Goal: Task Accomplishment & Management: Use online tool/utility

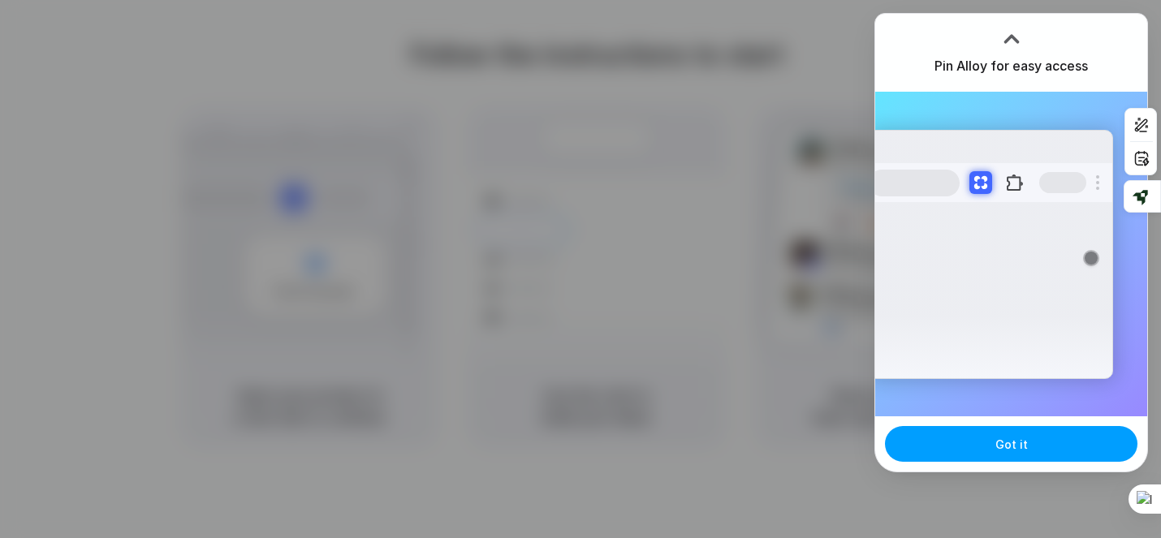
click at [988, 440] on button "Got it" at bounding box center [1011, 444] width 252 height 36
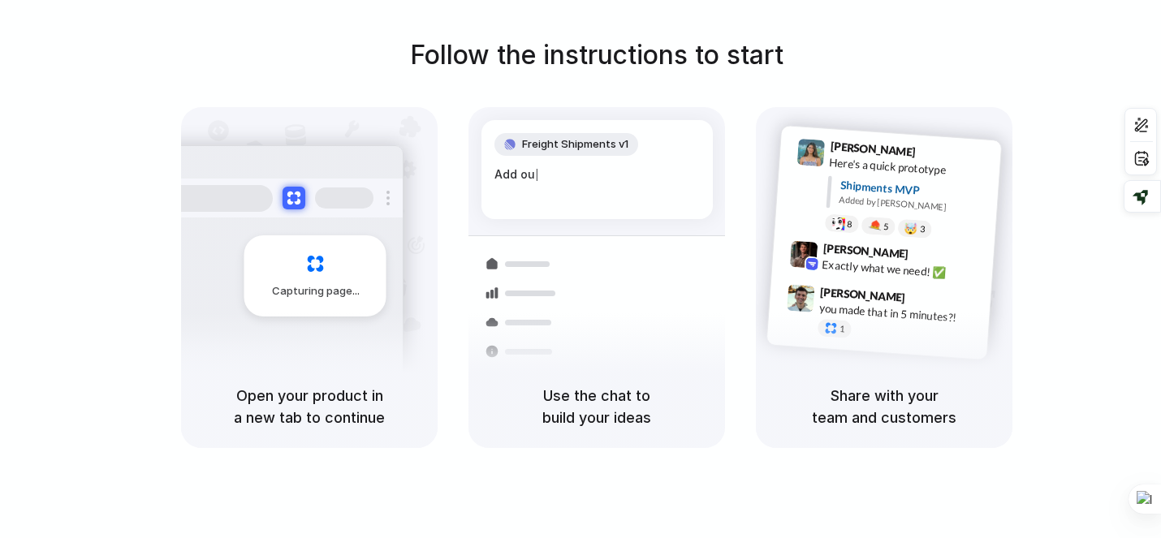
click at [708, 58] on h1 "Follow the instructions to start" at bounding box center [596, 55] width 373 height 39
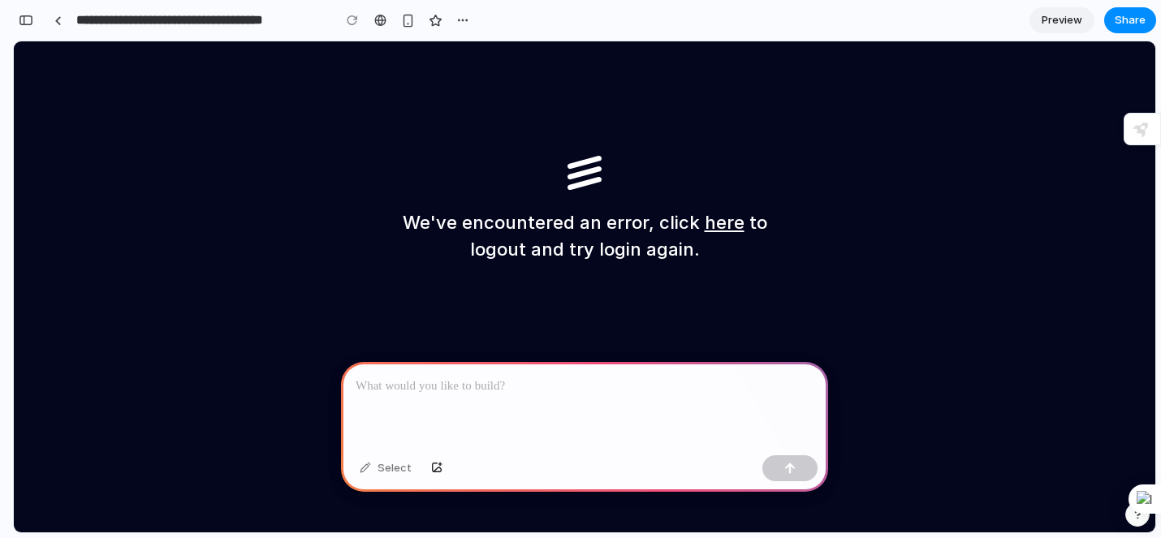
click at [718, 230] on link "here" at bounding box center [725, 222] width 40 height 21
click at [596, 405] on div at bounding box center [584, 405] width 487 height 87
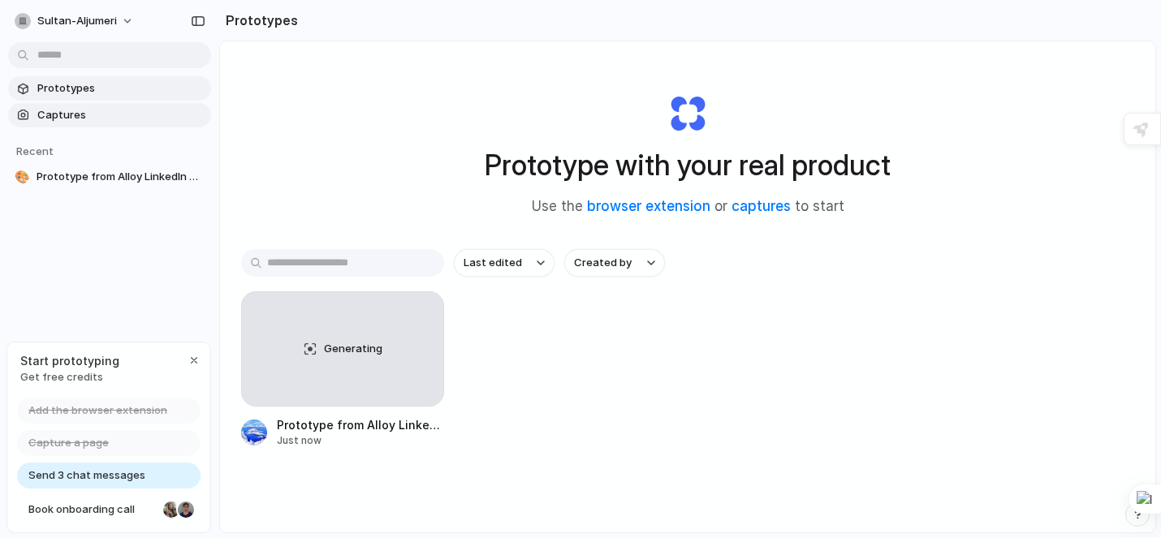
click at [110, 127] on div "Prototypes Captures Recent 🎨 Prototype from Alloy LinkedIn Showcase" at bounding box center [109, 201] width 219 height 402
click at [580, 269] on div at bounding box center [580, 269] width 0 height 0
